Goal: Register for event/course

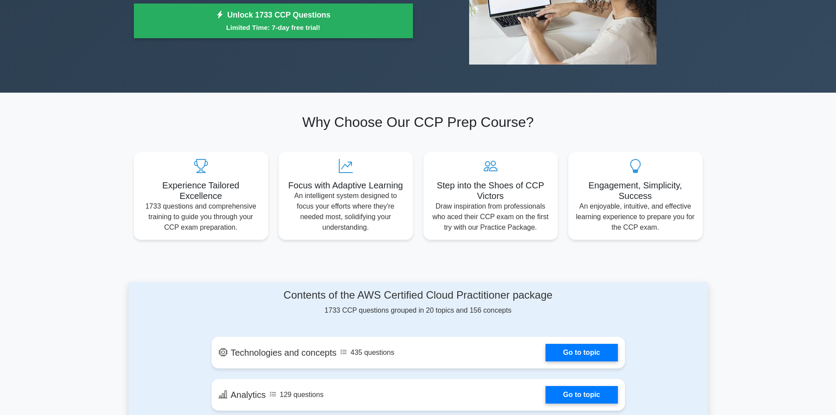
scroll to position [158, 0]
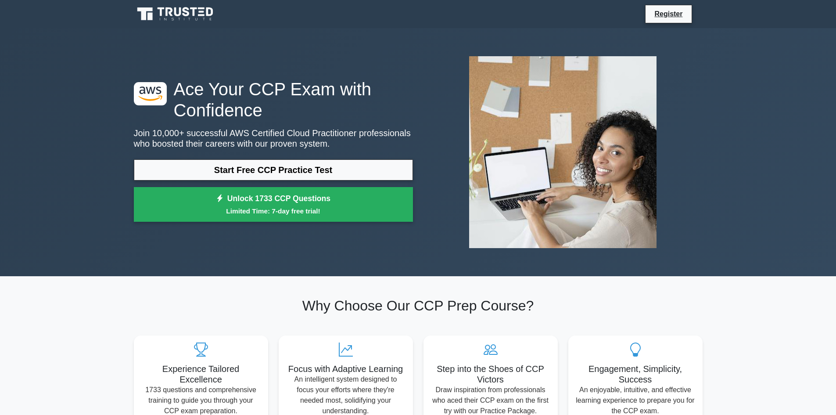
click at [73, 79] on div ".st0{fill:#252F3E;} .st1{fill-rule:evenodd;clip-rule:evenodd;fill:#FF9900;} Ace…" at bounding box center [418, 152] width 836 height 248
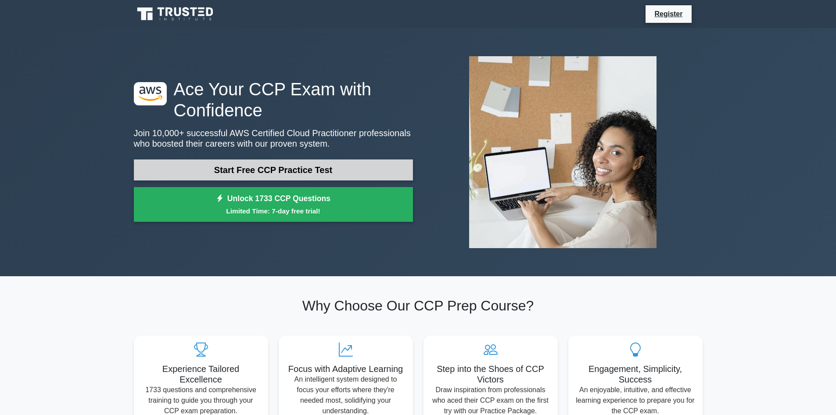
click at [289, 169] on link "Start Free CCP Practice Test" at bounding box center [273, 169] width 279 height 21
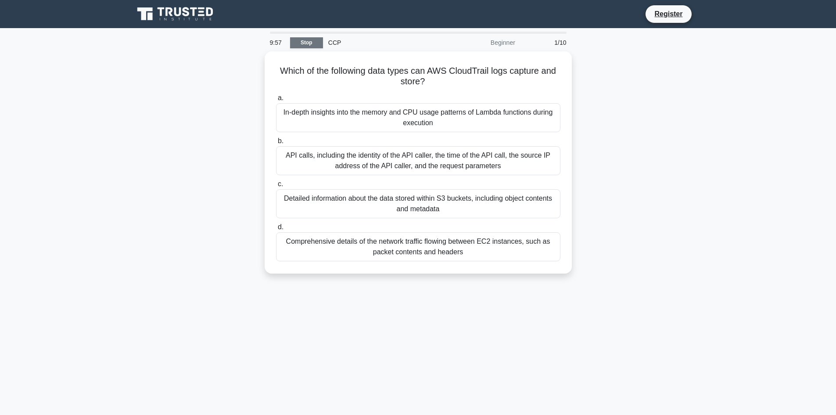
click at [310, 42] on link "Stop" at bounding box center [306, 42] width 33 height 11
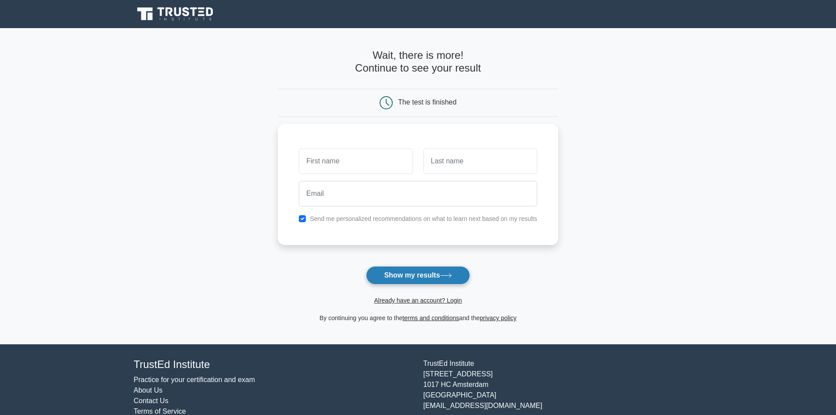
click at [420, 275] on button "Show my results" at bounding box center [418, 275] width 104 height 18
